Goal: Task Accomplishment & Management: Manage account settings

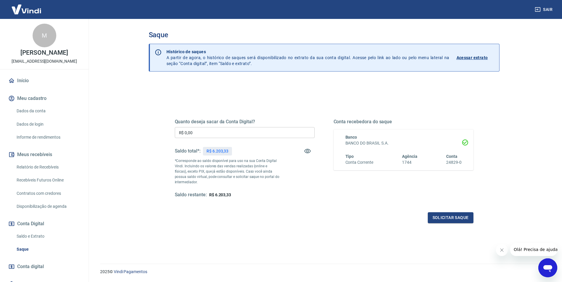
click at [52, 131] on div "Sair M [PERSON_NAME] [EMAIL_ADDRESS][DOMAIN_NAME] Início Meu cadastro Dados da …" at bounding box center [281, 141] width 562 height 282
type input "R$ 6.203,33"
click at [435, 218] on button "Solicitar saque" at bounding box center [451, 218] width 46 height 11
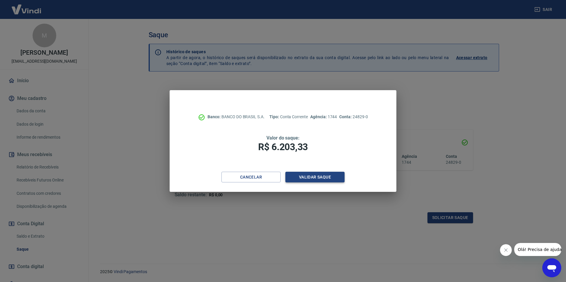
click at [323, 176] on button "Validar saque" at bounding box center [314, 177] width 59 height 11
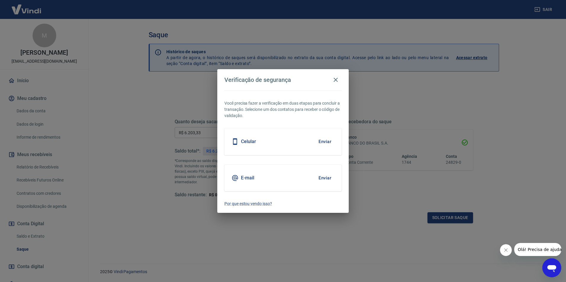
click at [323, 178] on button "Enviar" at bounding box center [324, 178] width 19 height 12
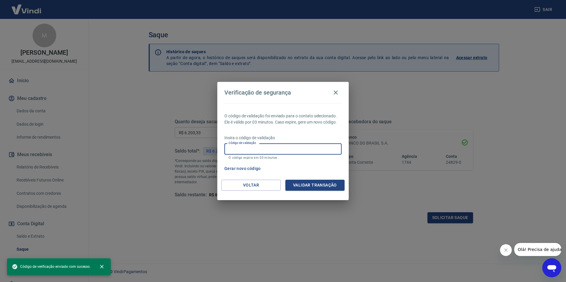
click at [260, 150] on input "Código de validação" at bounding box center [282, 149] width 117 height 11
paste input "897904"
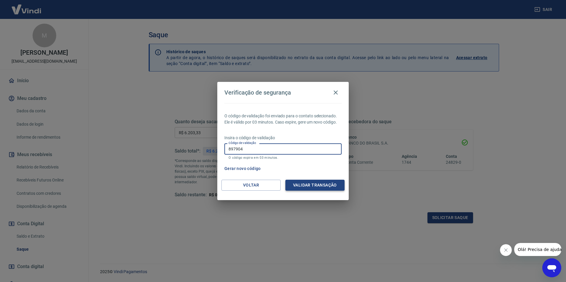
type input "897904"
click at [311, 188] on button "Validar transação" at bounding box center [314, 185] width 59 height 11
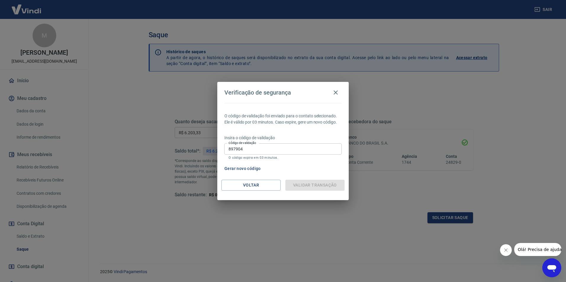
drag, startPoint x: 504, startPoint y: 252, endPoint x: 948, endPoint y: 489, distance: 502.9
click at [504, 252] on icon "Fechar mensagem da empresa" at bounding box center [505, 250] width 5 height 5
click at [276, 152] on input "897904" at bounding box center [282, 149] width 117 height 11
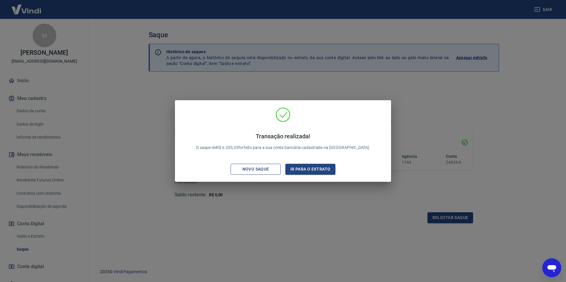
click at [265, 168] on div "Novo saque" at bounding box center [255, 169] width 41 height 7
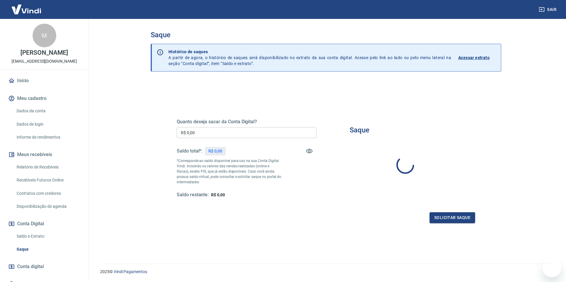
type input "R$ 0,00"
